Goal: Transaction & Acquisition: Purchase product/service

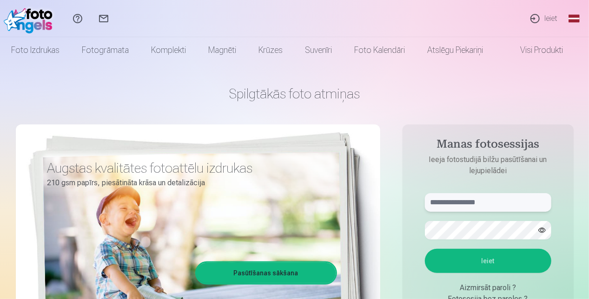
click at [456, 203] on input "text" at bounding box center [488, 202] width 126 height 19
type input "**********"
click at [545, 230] on button "button" at bounding box center [542, 231] width 18 height 18
click at [507, 260] on button "Ieiet" at bounding box center [488, 261] width 126 height 24
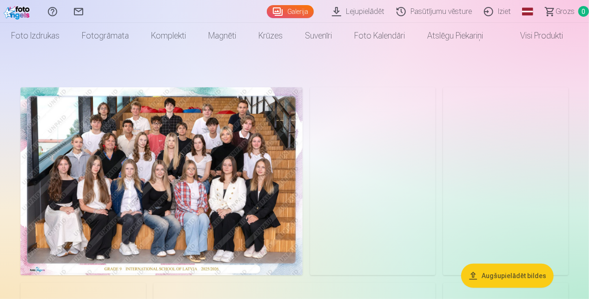
scroll to position [14, 0]
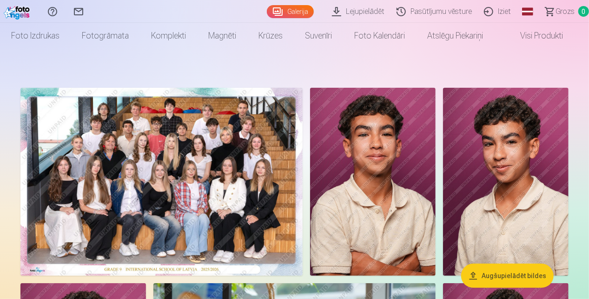
click at [365, 183] on img at bounding box center [372, 182] width 125 height 188
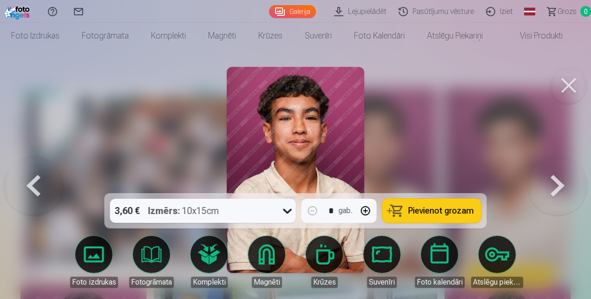
click at [367, 212] on button "button" at bounding box center [365, 211] width 22 height 22
click at [413, 212] on span "Pievienot grozam" at bounding box center [441, 211] width 66 height 8
type input "*"
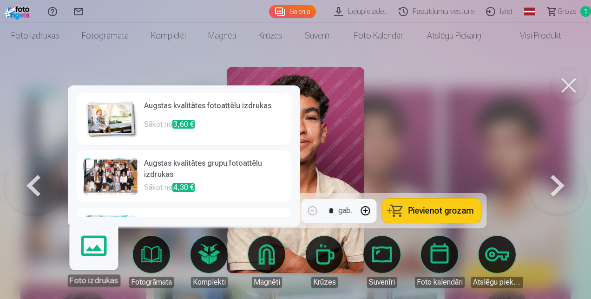
click at [453, 109] on div at bounding box center [295, 149] width 591 height 299
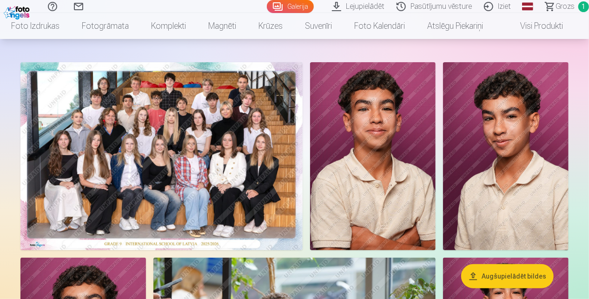
scroll to position [41, 0]
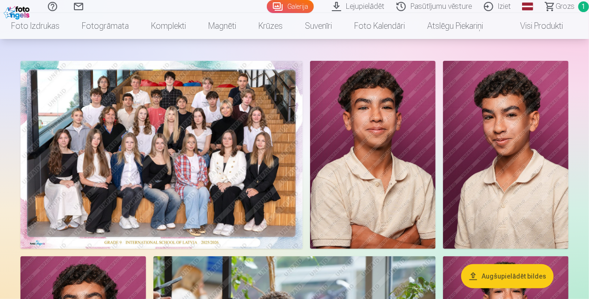
click at [266, 151] on img at bounding box center [161, 155] width 282 height 188
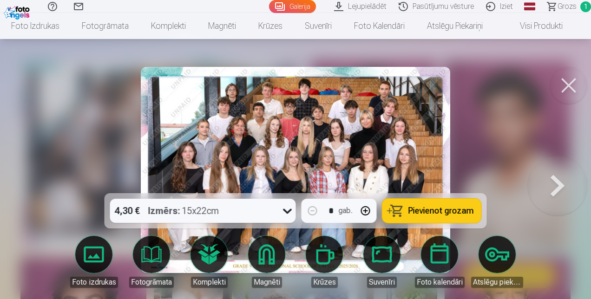
click at [406, 207] on button "Pievienot grozam" at bounding box center [431, 211] width 99 height 24
click at [82, 133] on div at bounding box center [295, 149] width 591 height 299
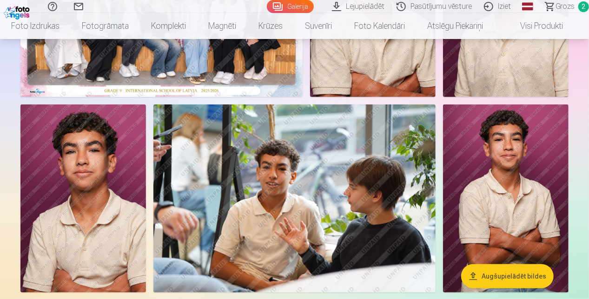
scroll to position [194, 0]
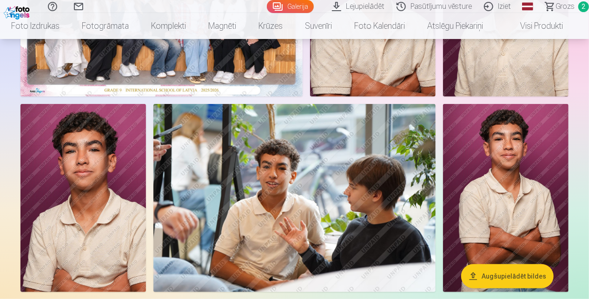
click at [212, 187] on img at bounding box center [294, 198] width 282 height 188
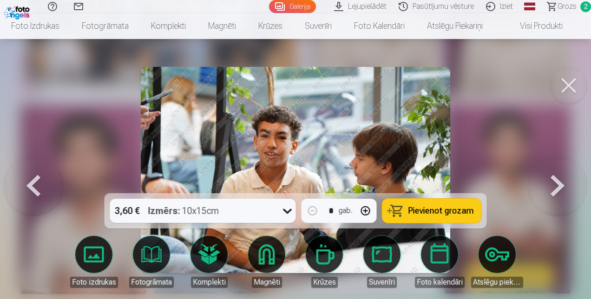
click at [408, 219] on button "Pievienot grozam" at bounding box center [431, 211] width 99 height 24
click at [422, 202] on button "Pievienot grozam" at bounding box center [431, 211] width 99 height 24
click at [43, 152] on div at bounding box center [295, 149] width 591 height 299
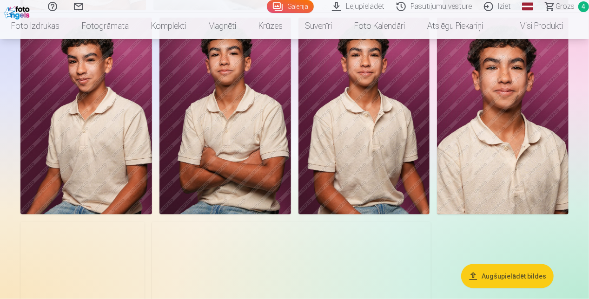
scroll to position [476, 0]
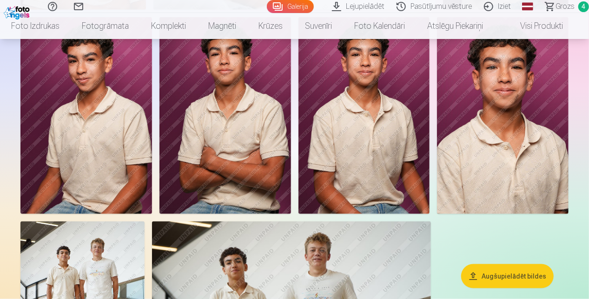
click at [471, 132] on img at bounding box center [502, 115] width 131 height 197
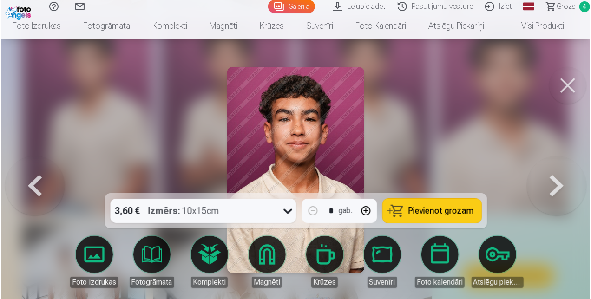
scroll to position [477, 0]
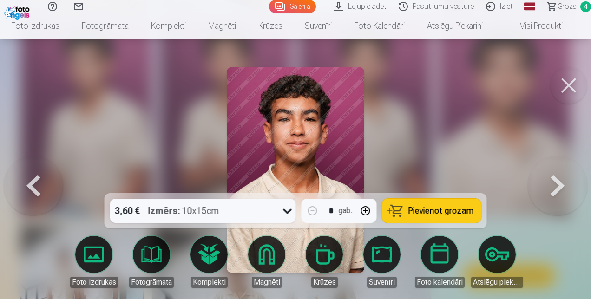
click at [364, 208] on button "button" at bounding box center [365, 211] width 22 height 22
click at [415, 203] on button "Pievienot grozam" at bounding box center [431, 211] width 99 height 24
type input "*"
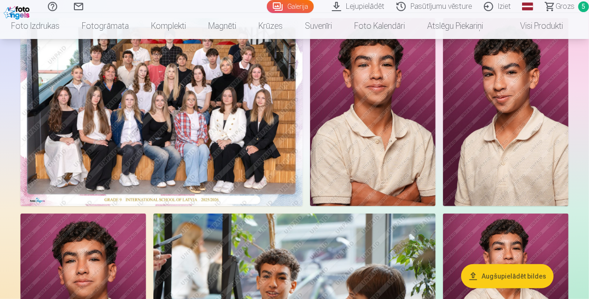
scroll to position [84, 0]
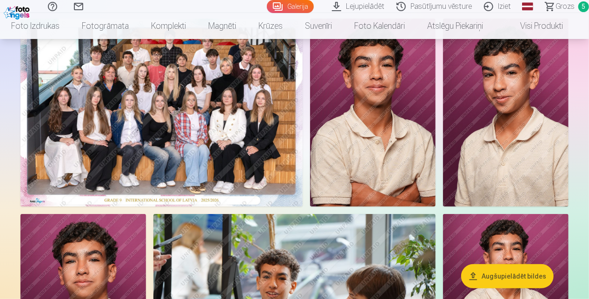
click at [568, 1] on span "Grozs" at bounding box center [564, 6] width 19 height 11
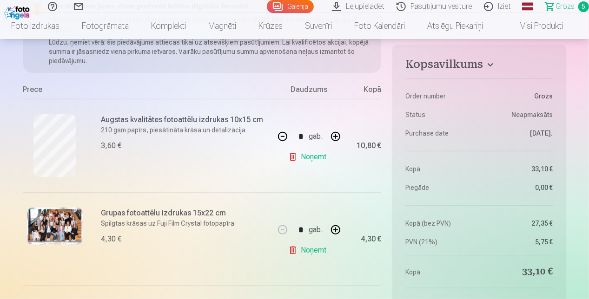
click at [561, 5] on span "Grozs" at bounding box center [564, 6] width 19 height 11
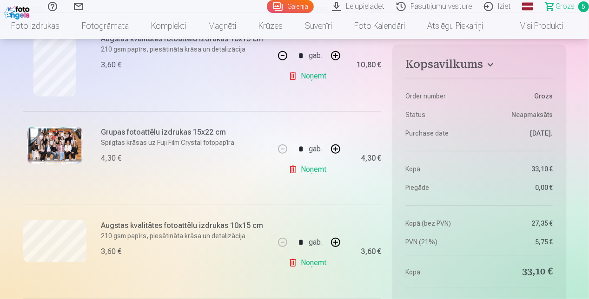
scroll to position [210, 0]
click at [335, 146] on button "button" at bounding box center [335, 149] width 22 height 22
type input "*"
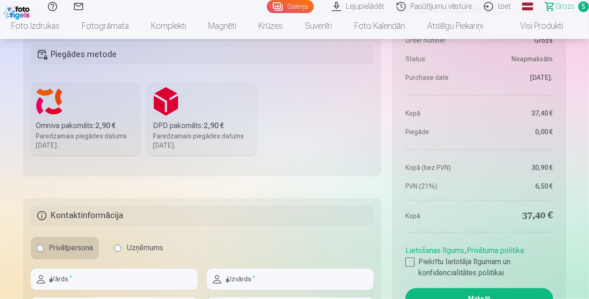
scroll to position [672, 0]
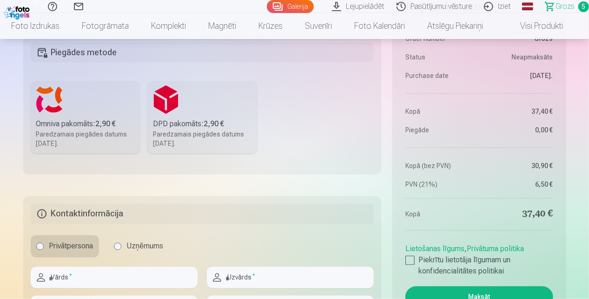
click at [88, 133] on div "Paredzamais piegādes datums [DATE]." at bounding box center [85, 139] width 98 height 19
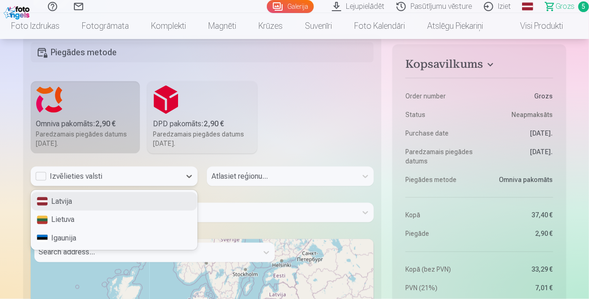
click at [42, 177] on div "Izvēlieties valsti" at bounding box center [105, 176] width 141 height 11
click at [62, 198] on div "Latvija" at bounding box center [114, 201] width 166 height 19
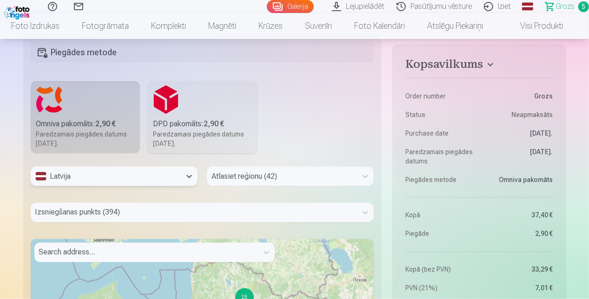
click at [365, 177] on div "Atlasiet reģionu (42)" at bounding box center [290, 177] width 167 height 20
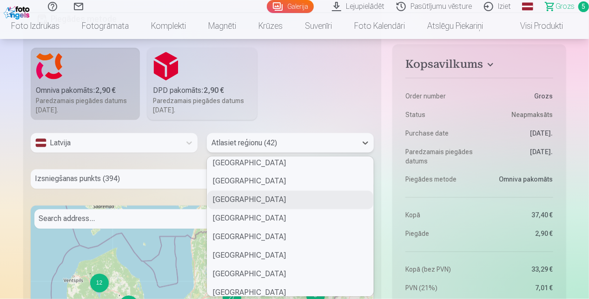
scroll to position [0, 0]
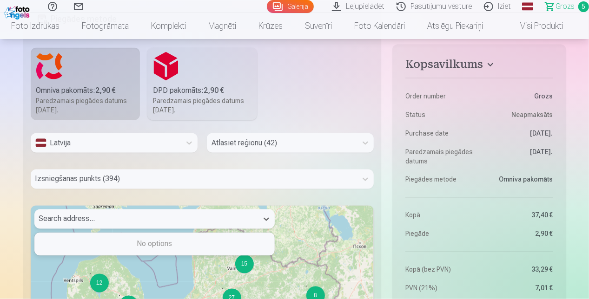
click at [101, 223] on div at bounding box center [146, 219] width 214 height 13
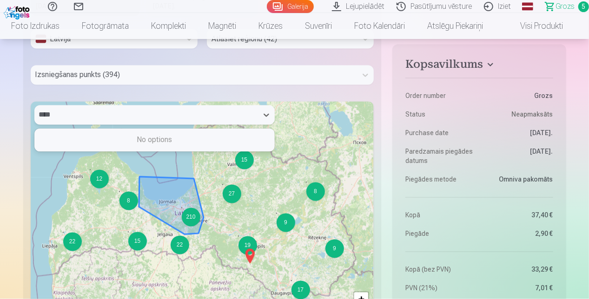
type input "****"
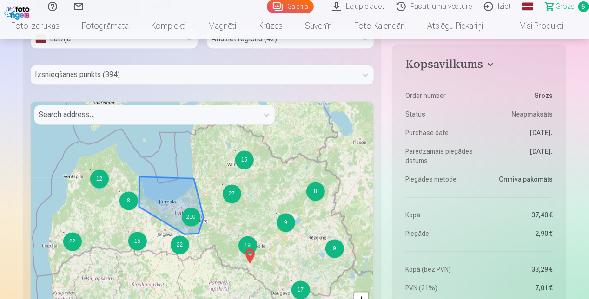
click at [190, 217] on div "210" at bounding box center [191, 217] width 19 height 19
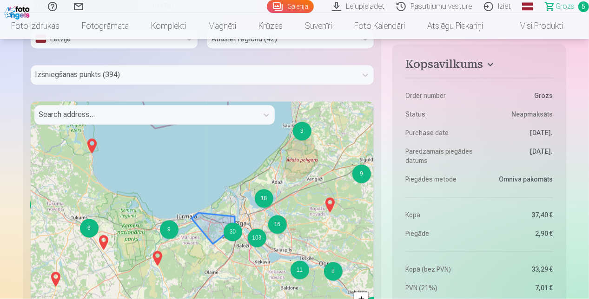
click at [235, 239] on div "30" at bounding box center [232, 232] width 19 height 19
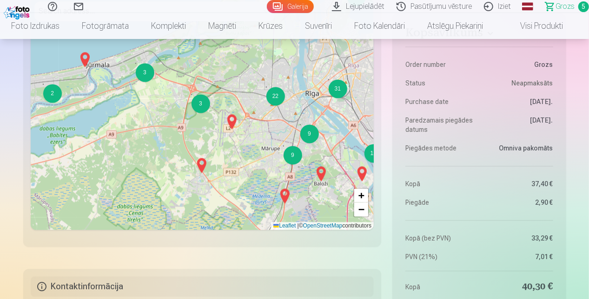
scroll to position [913, 0]
click at [293, 158] on div "9" at bounding box center [292, 155] width 19 height 19
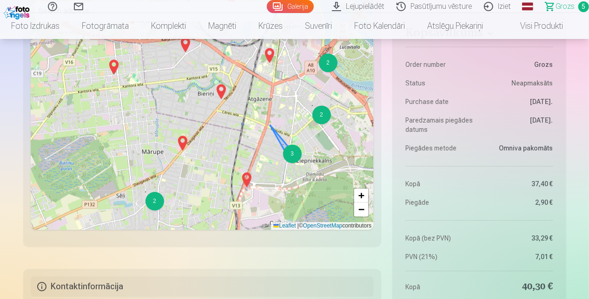
click at [293, 152] on div "3" at bounding box center [292, 153] width 19 height 19
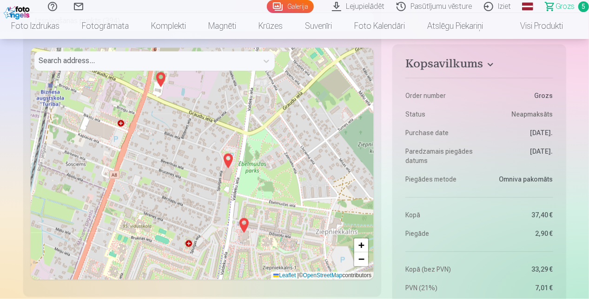
scroll to position [856, 0]
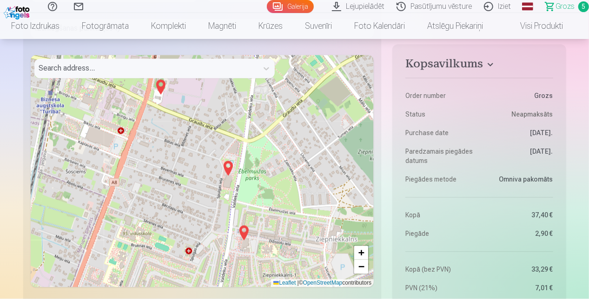
click at [162, 87] on img at bounding box center [160, 87] width 15 height 22
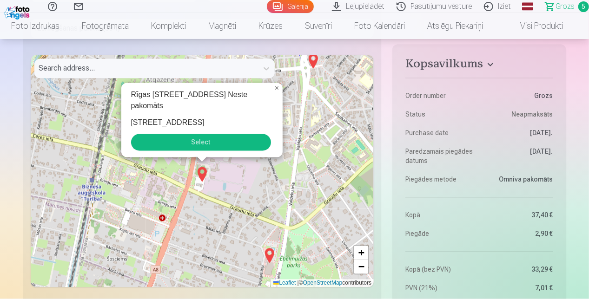
click at [186, 142] on button "Select" at bounding box center [201, 142] width 140 height 17
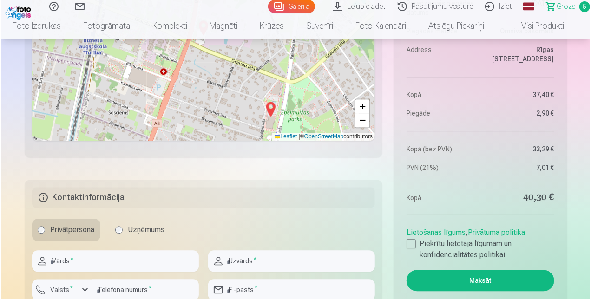
scroll to position [1065, 0]
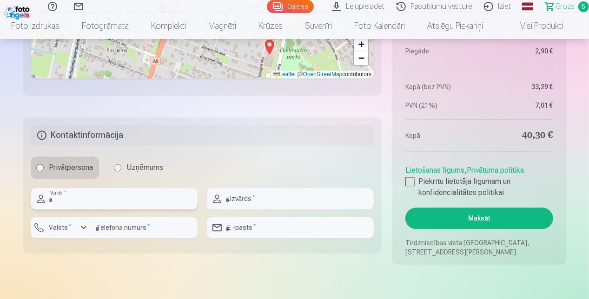
click at [115, 202] on input "text" at bounding box center [114, 198] width 167 height 21
type input "******"
click at [250, 201] on input "text" at bounding box center [290, 198] width 167 height 21
type input "*******"
click at [84, 228] on div "button" at bounding box center [83, 227] width 11 height 11
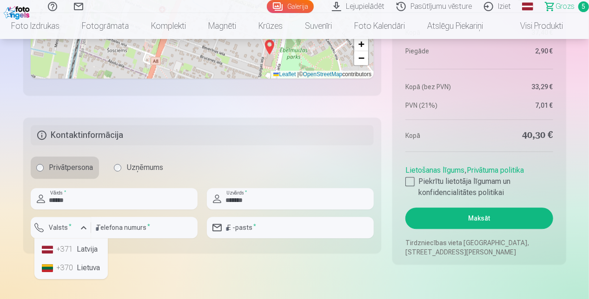
click at [88, 251] on li "+371 Latvija" at bounding box center [71, 249] width 66 height 19
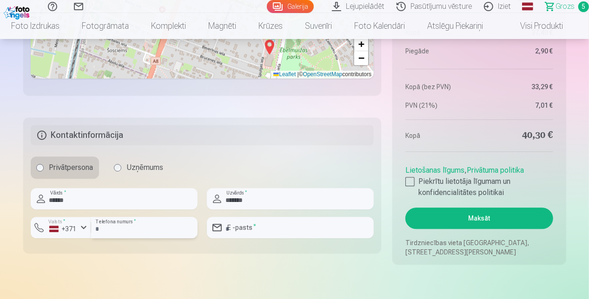
click at [111, 230] on input "number" at bounding box center [144, 227] width 106 height 21
type input "********"
click at [243, 230] on input "email" at bounding box center [290, 227] width 167 height 21
type input "**********"
click at [412, 182] on div at bounding box center [409, 181] width 9 height 9
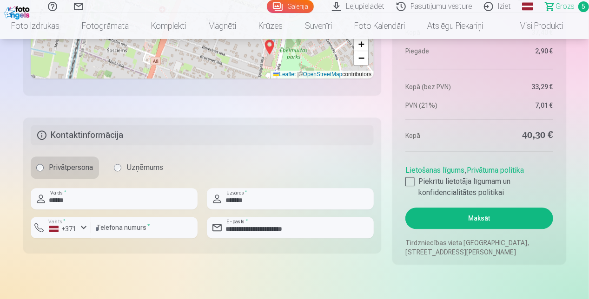
click at [477, 216] on button "Maksāt" at bounding box center [478, 218] width 147 height 21
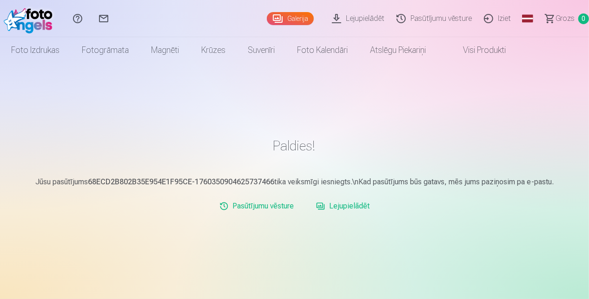
click at [243, 138] on h1 "Paldies!" at bounding box center [294, 146] width 543 height 17
